Goal: Information Seeking & Learning: Learn about a topic

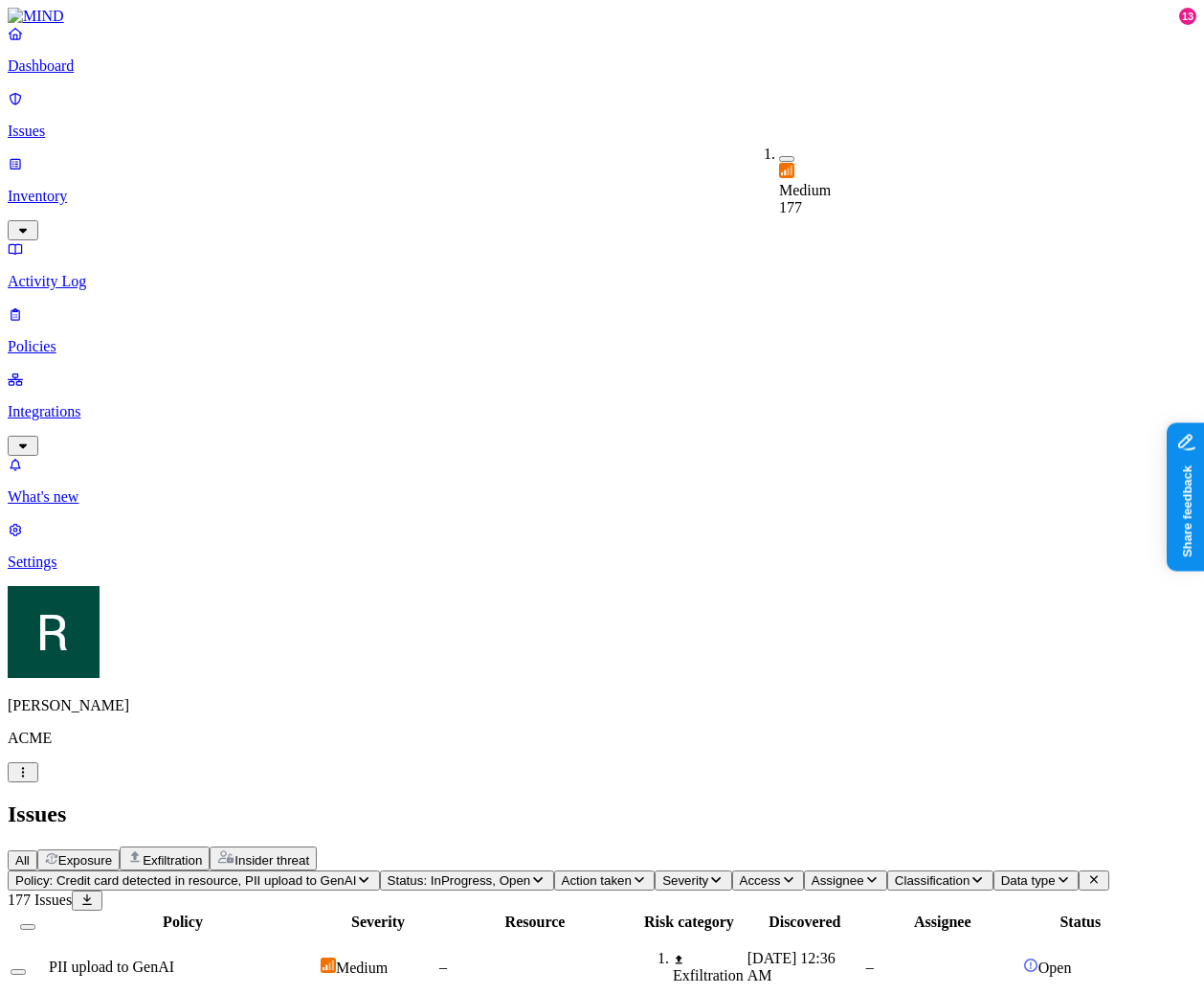
click at [708, 874] on span "Severity" at bounding box center [685, 881] width 46 height 15
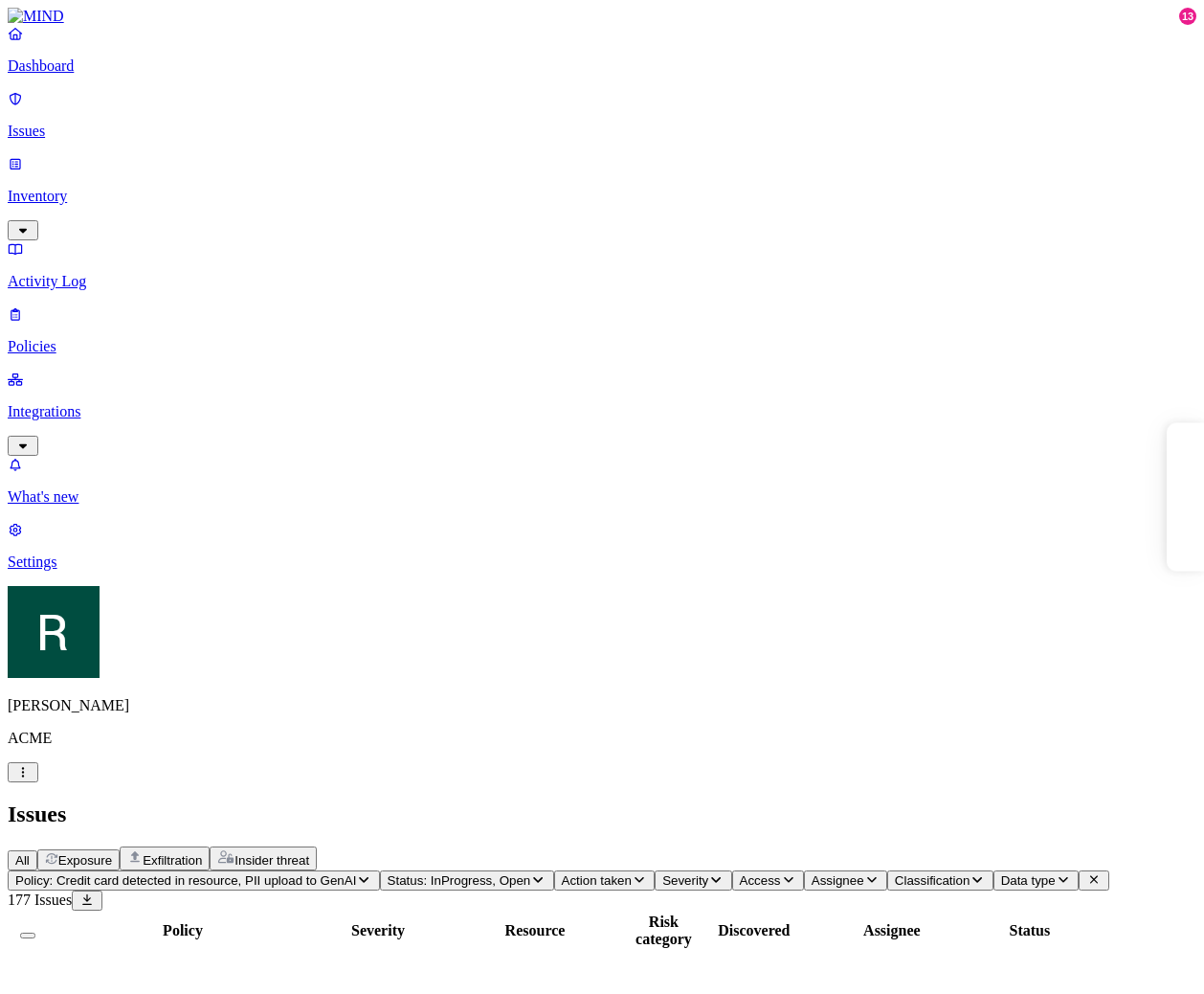
click at [356, 874] on span "Policy: Credit card detected in resource, PII upload to GenAI" at bounding box center [186, 881] width 340 height 15
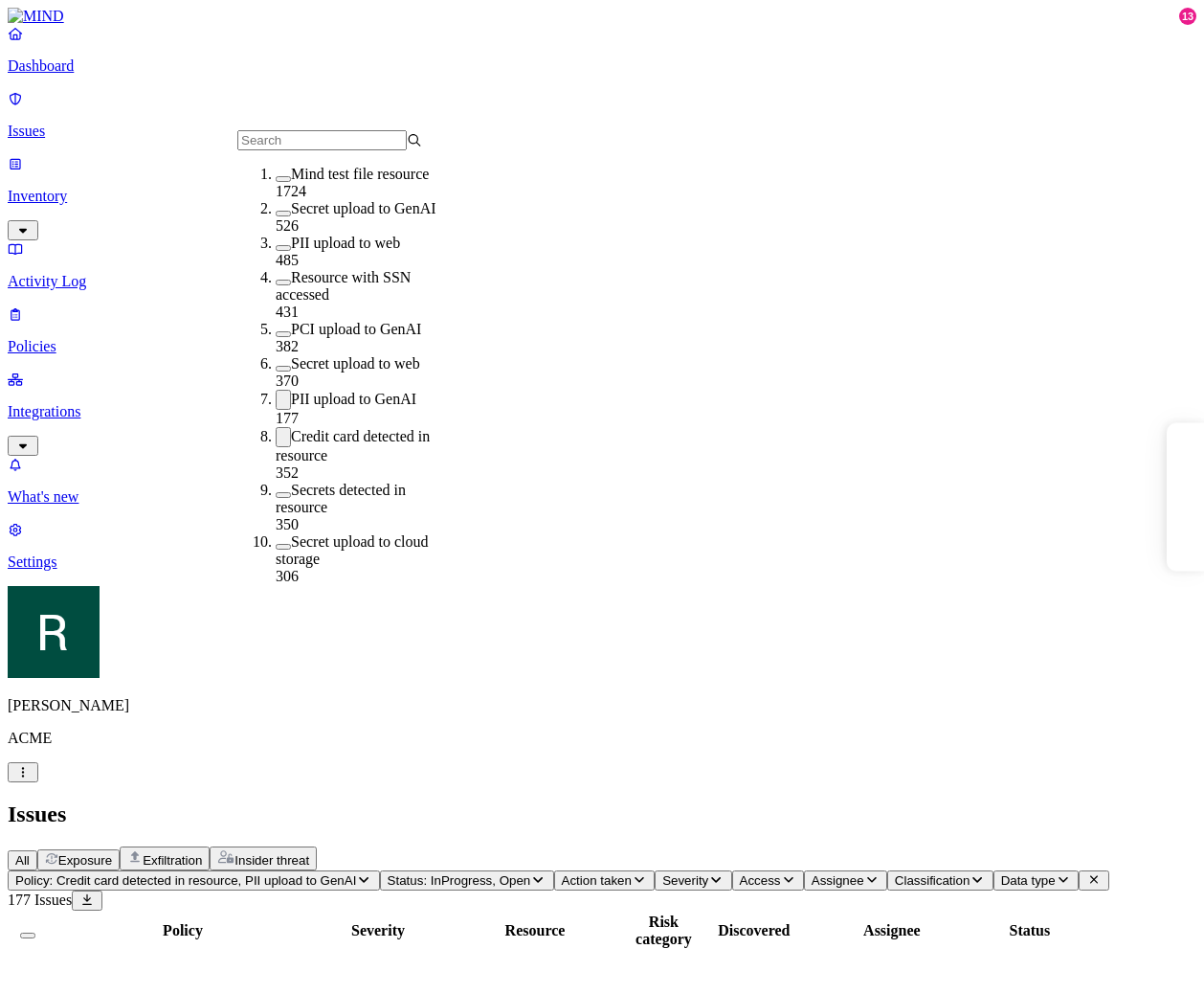
click at [387, 389] on div "PII upload to GenAI" at bounding box center [368, 399] width 185 height 21
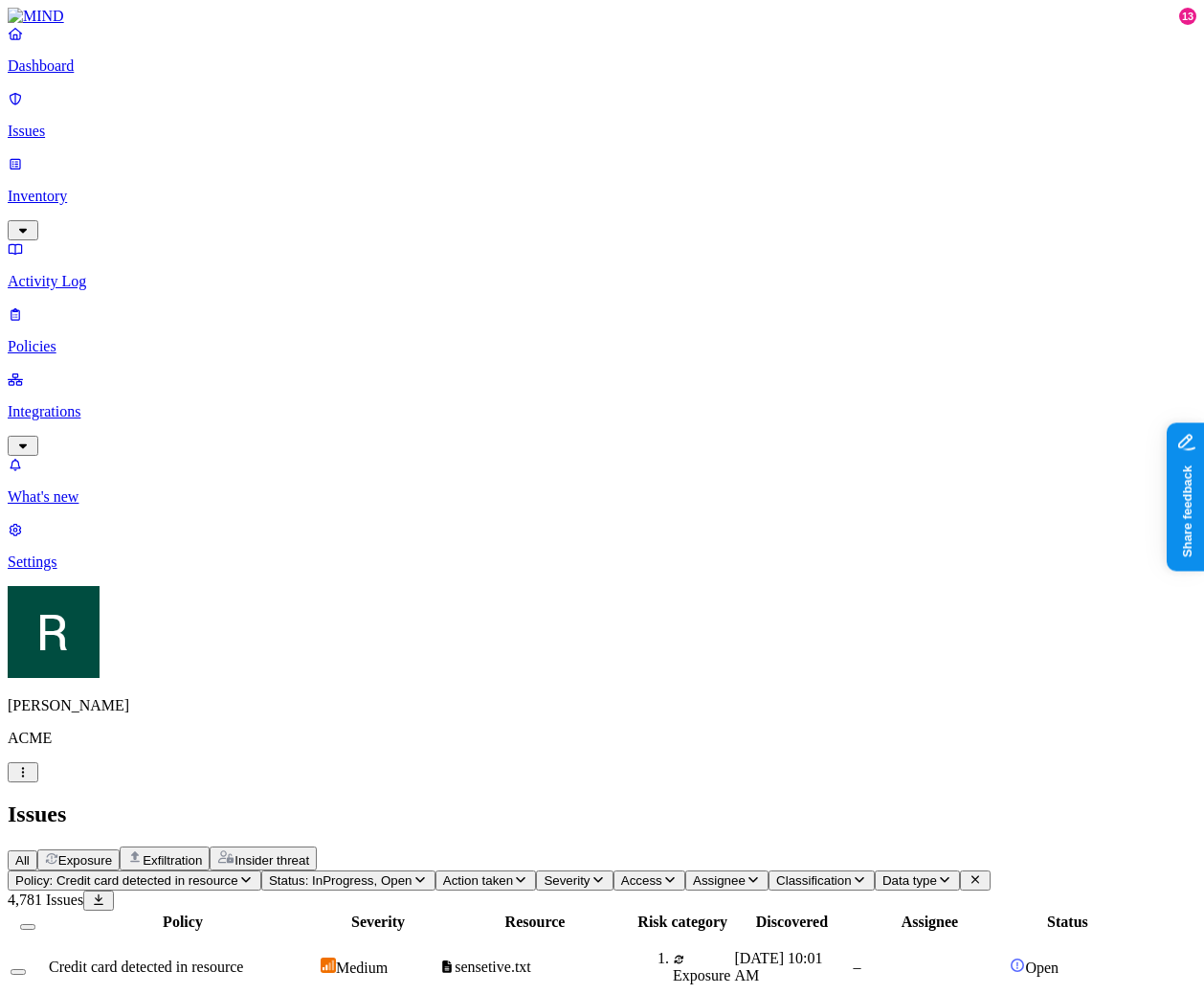
click at [239, 874] on span "Policy: Credit card detected in resource" at bounding box center [127, 881] width 223 height 15
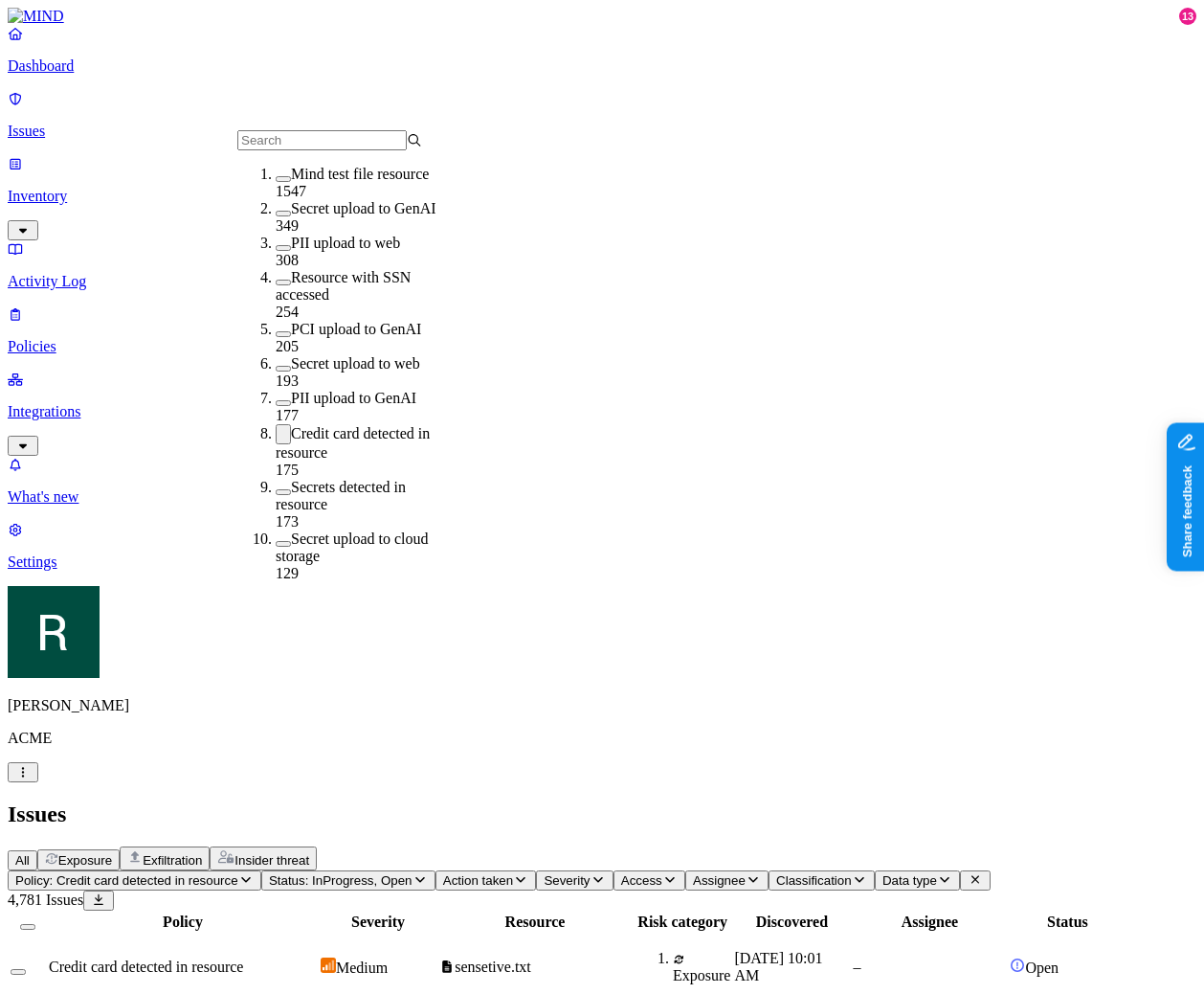
click at [366, 425] on div "Credit card detected in resource 175" at bounding box center [368, 452] width 185 height 55
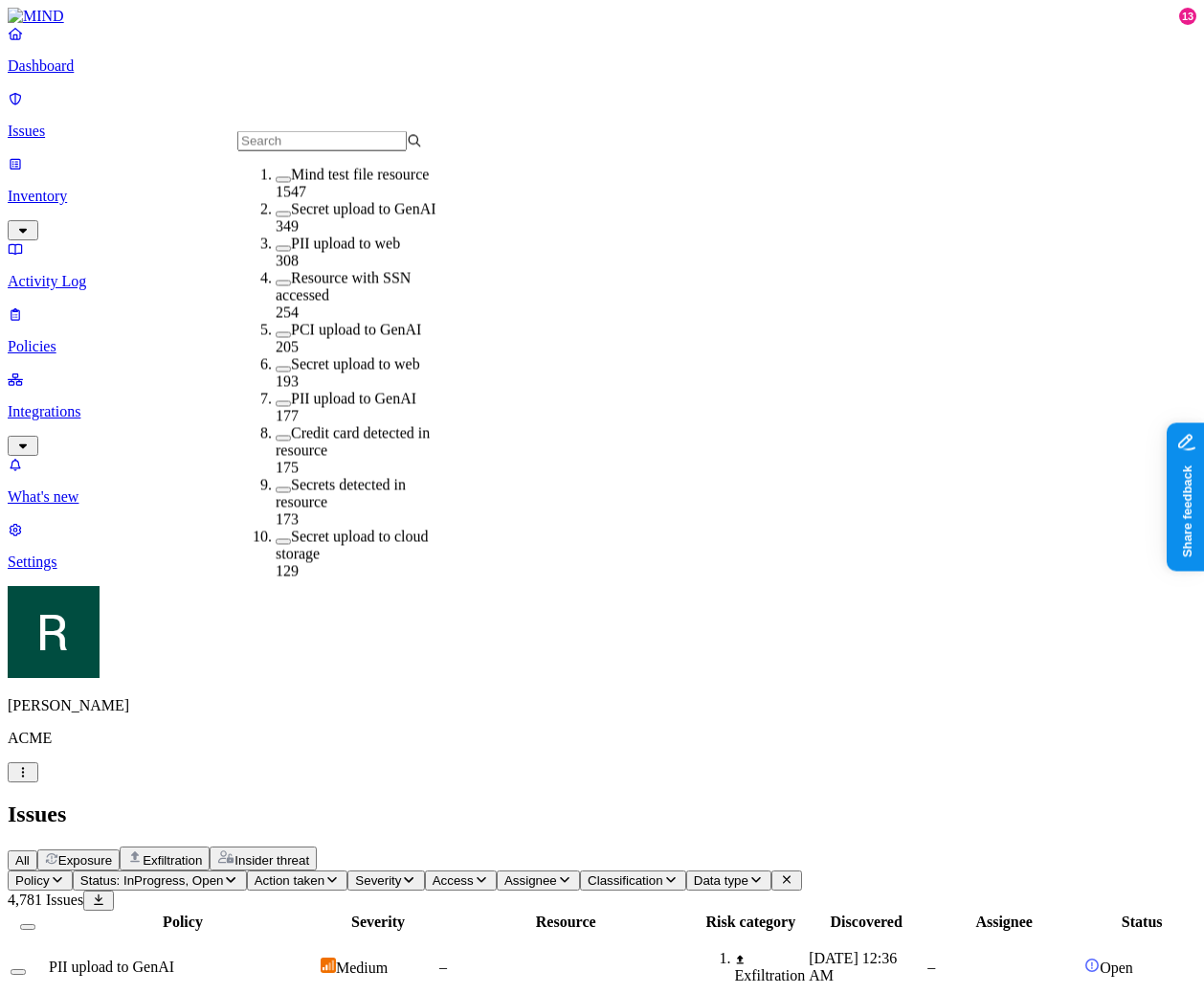
click at [224, 874] on span "Status: InProgress, Open" at bounding box center [152, 881] width 144 height 15
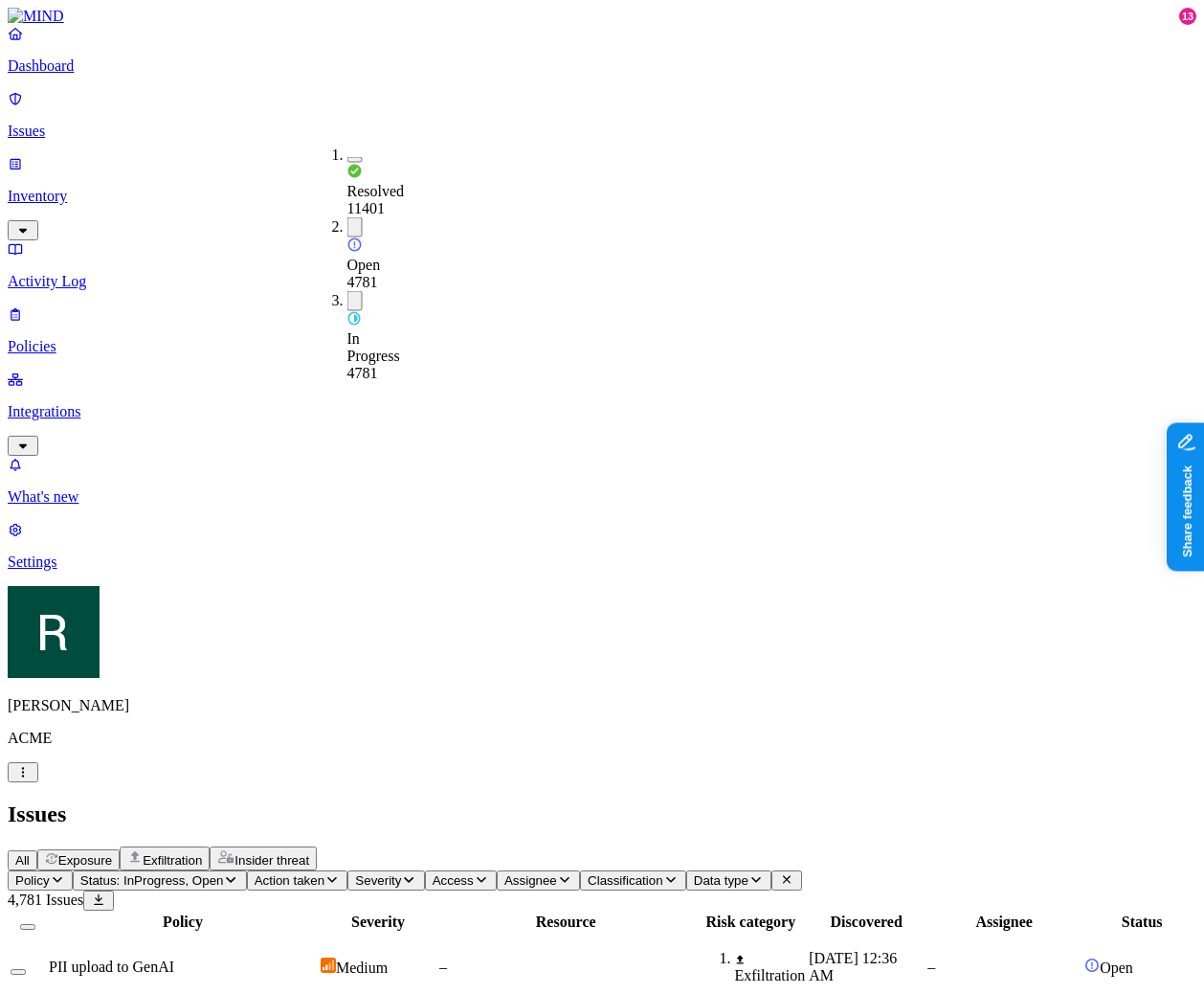
click at [347, 217] on div "Open" at bounding box center [347, 246] width 0 height 57
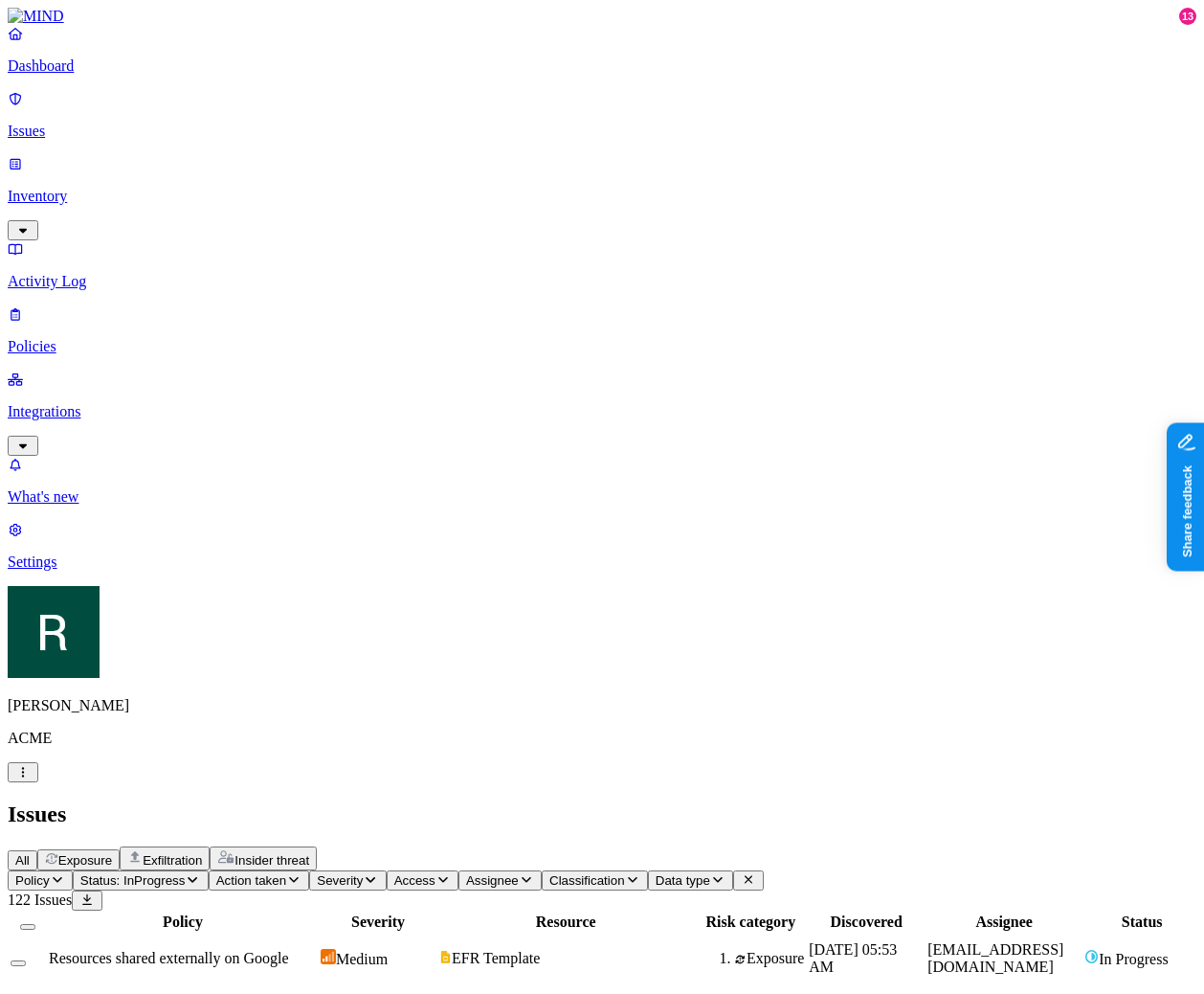
click at [186, 874] on span "Status: InProgress" at bounding box center [133, 881] width 106 height 15
click at [400, 328] on span "In Progress" at bounding box center [374, 344] width 53 height 33
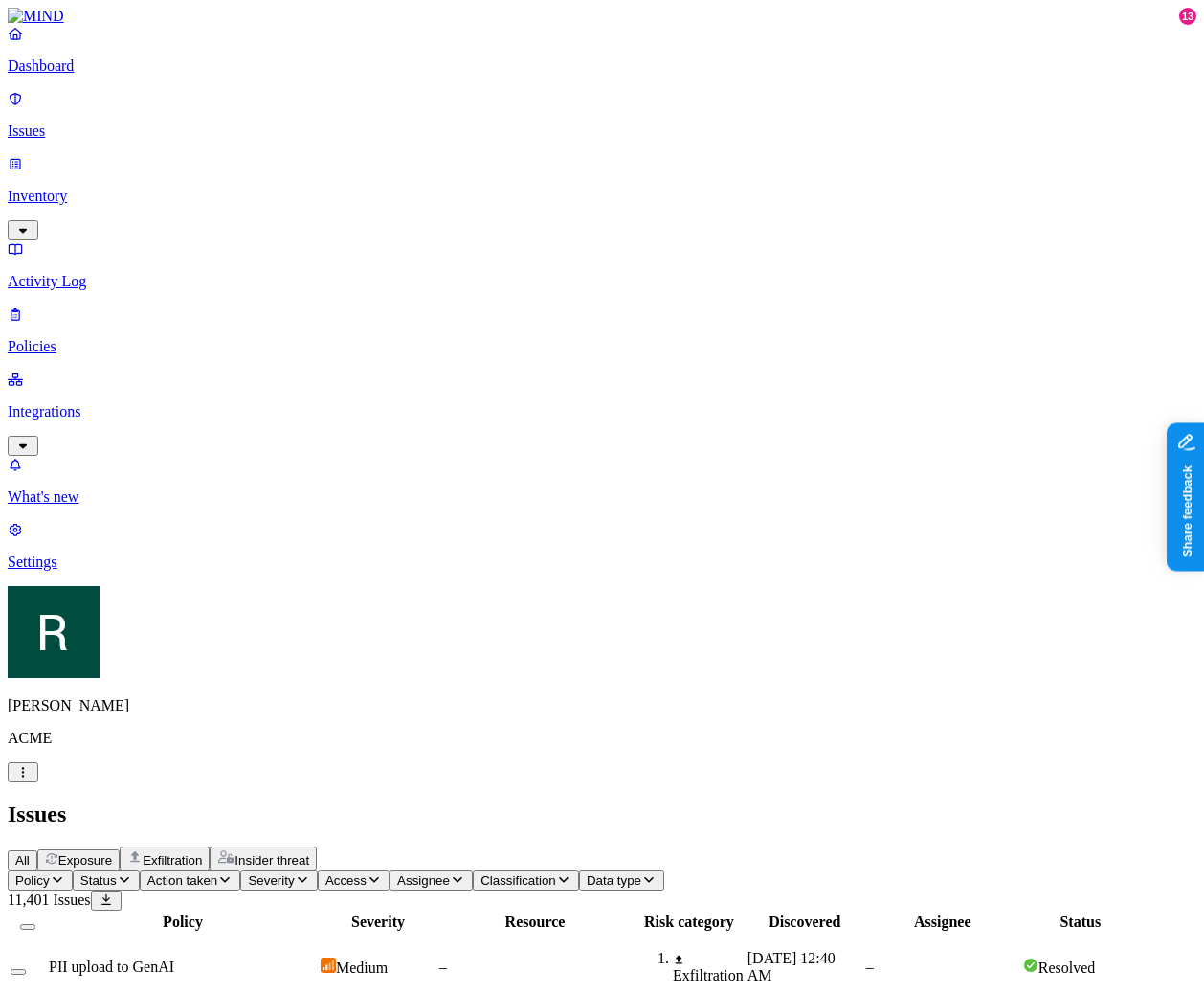
click at [769, 846] on div "All Exposure Exfiltration Insider threat" at bounding box center [602, 858] width 1189 height 23
click at [294, 874] on span "Severity" at bounding box center [271, 881] width 46 height 15
click at [389, 871] on button "Access" at bounding box center [353, 881] width 71 height 21
click at [233, 874] on icon "button" at bounding box center [225, 880] width 16 height 13
click at [632, 801] on h2 "Issues" at bounding box center [602, 814] width 1189 height 25
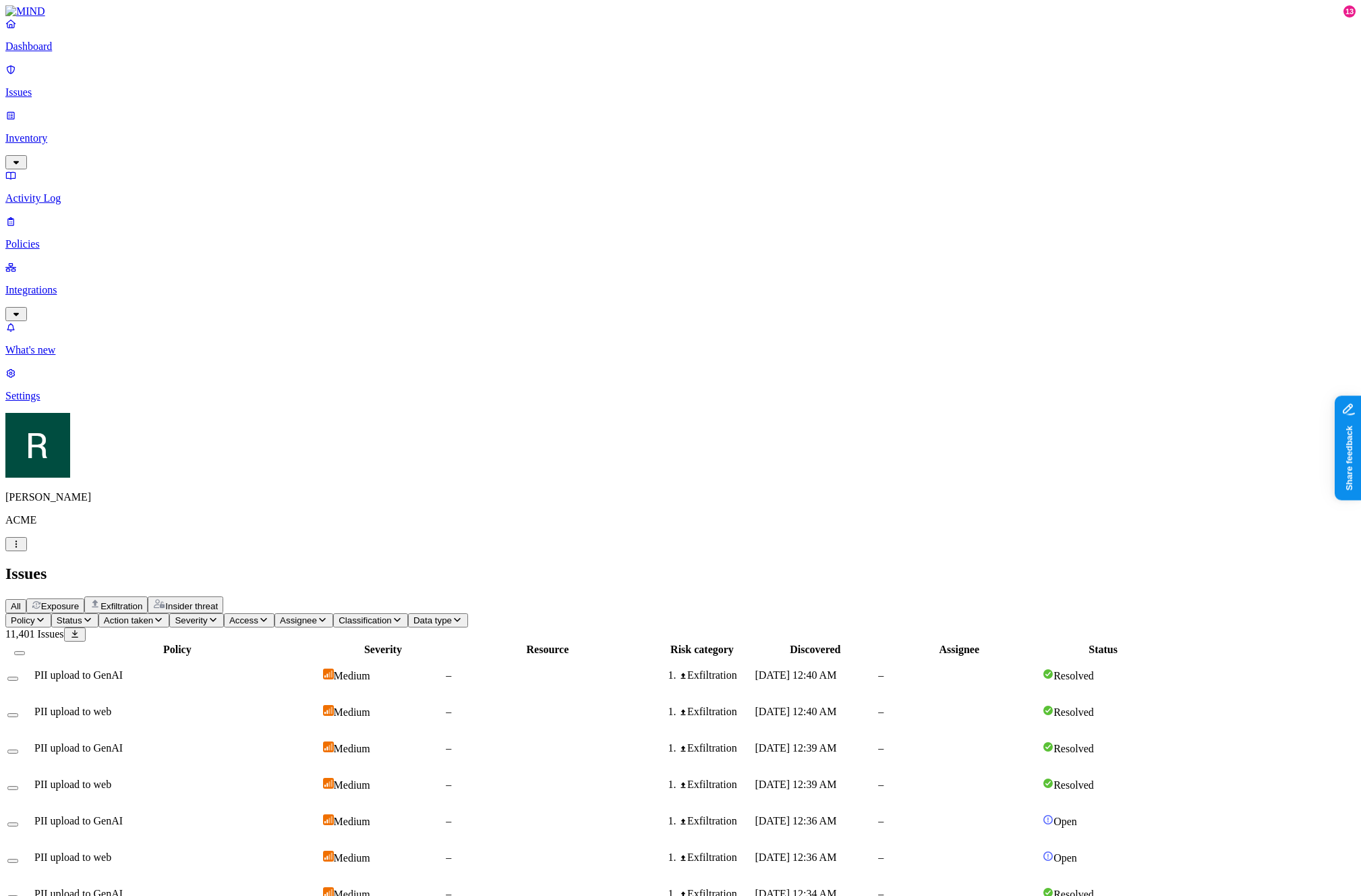
click at [424, 564] on div "Issues" at bounding box center [681, 573] width 1351 height 18
